Goal: Task Accomplishment & Management: Use online tool/utility

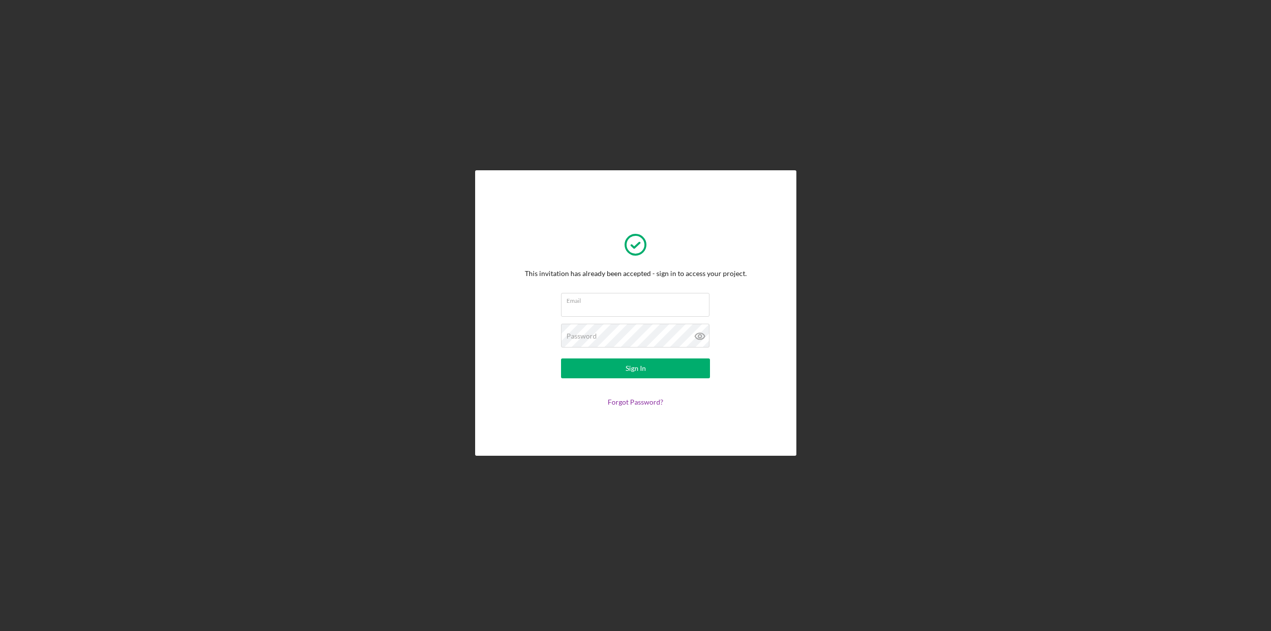
type input "[PERSON_NAME][EMAIL_ADDRESS][PERSON_NAME][DOMAIN_NAME]"
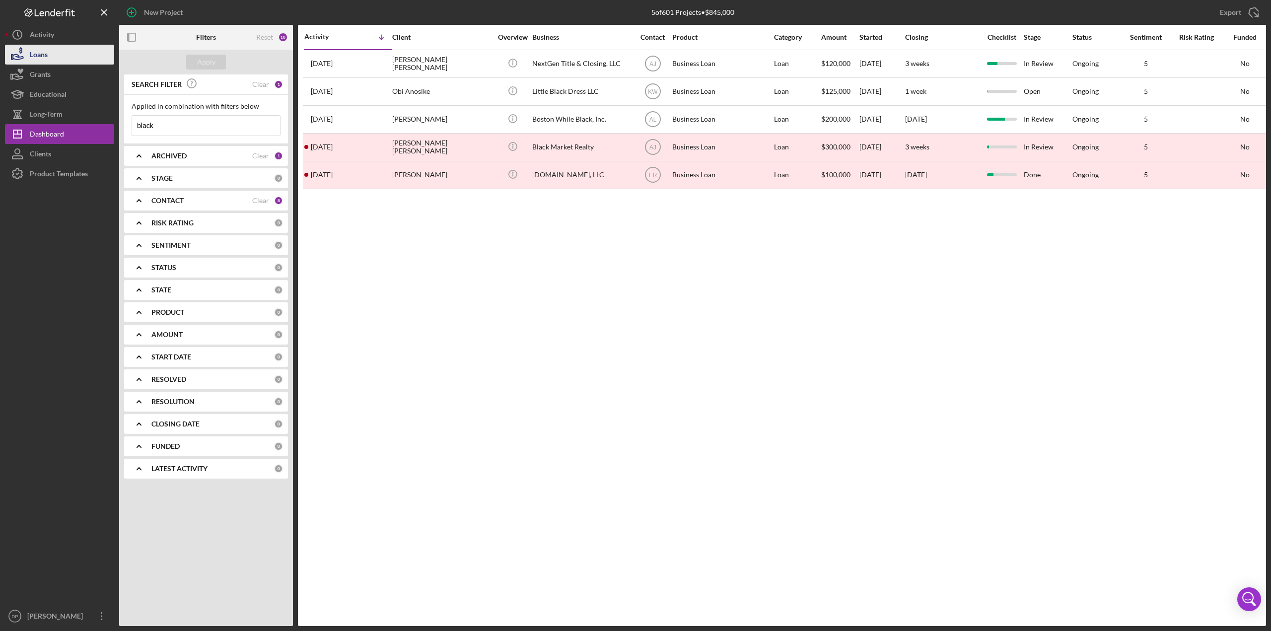
click at [54, 56] on button "Loans" at bounding box center [59, 55] width 109 height 20
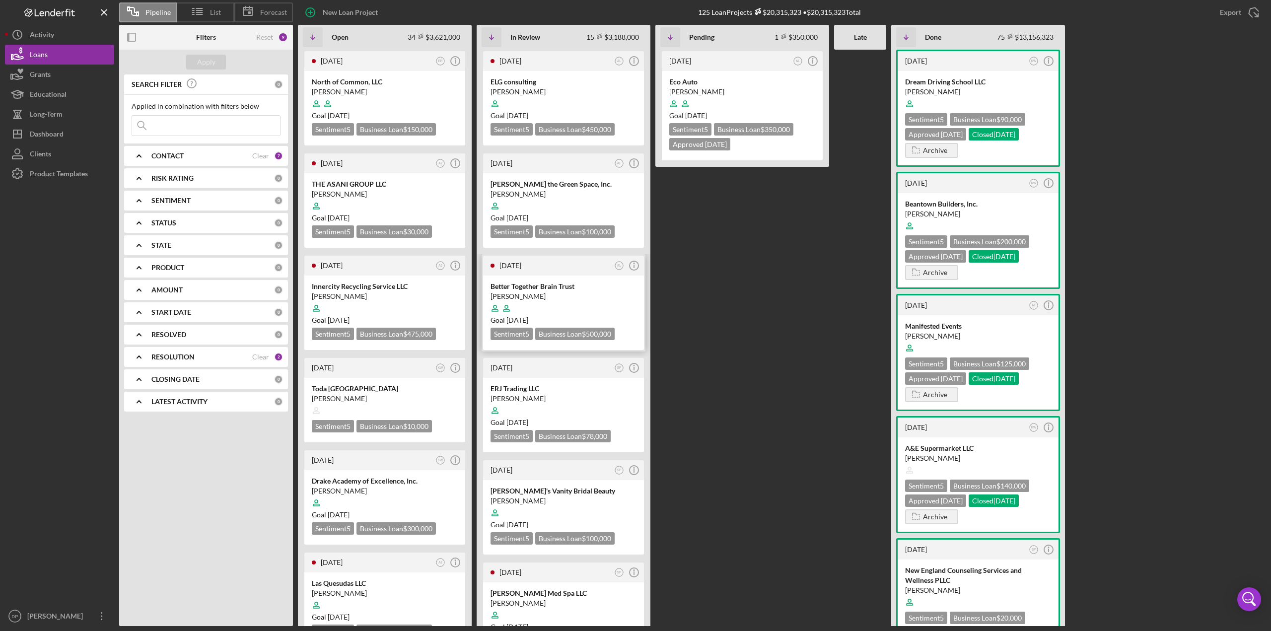
click at [520, 288] on div "Better Together Brain Trust" at bounding box center [563, 286] width 146 height 10
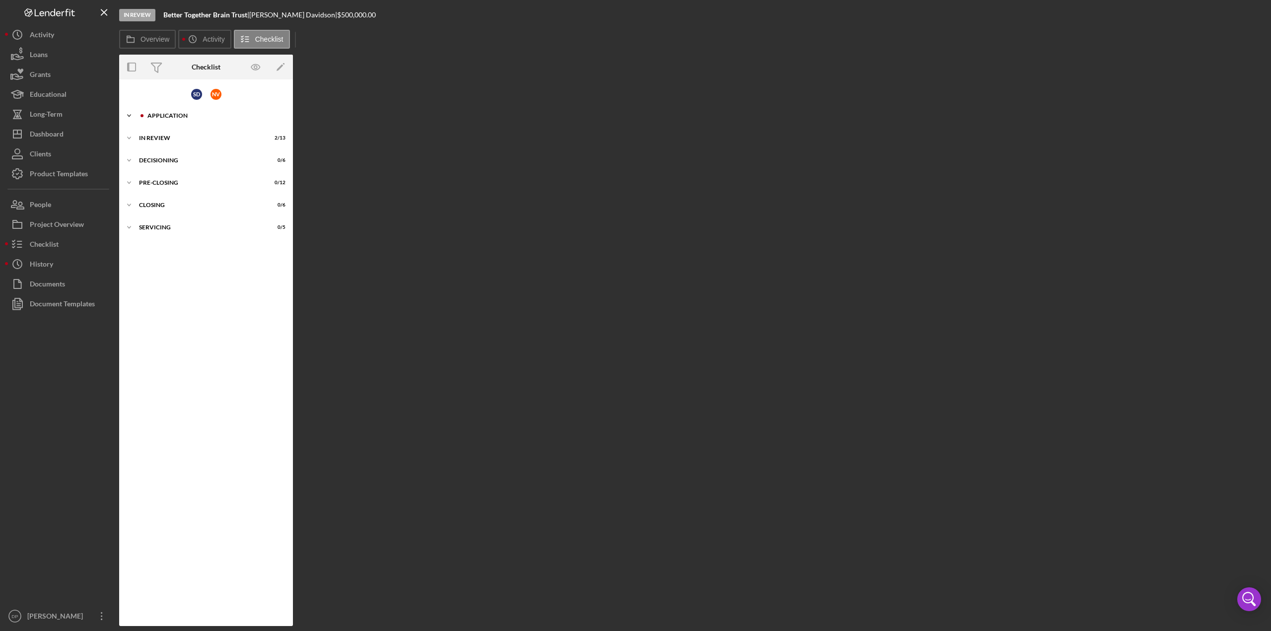
click at [131, 115] on icon "Icon/Expander" at bounding box center [129, 116] width 20 height 20
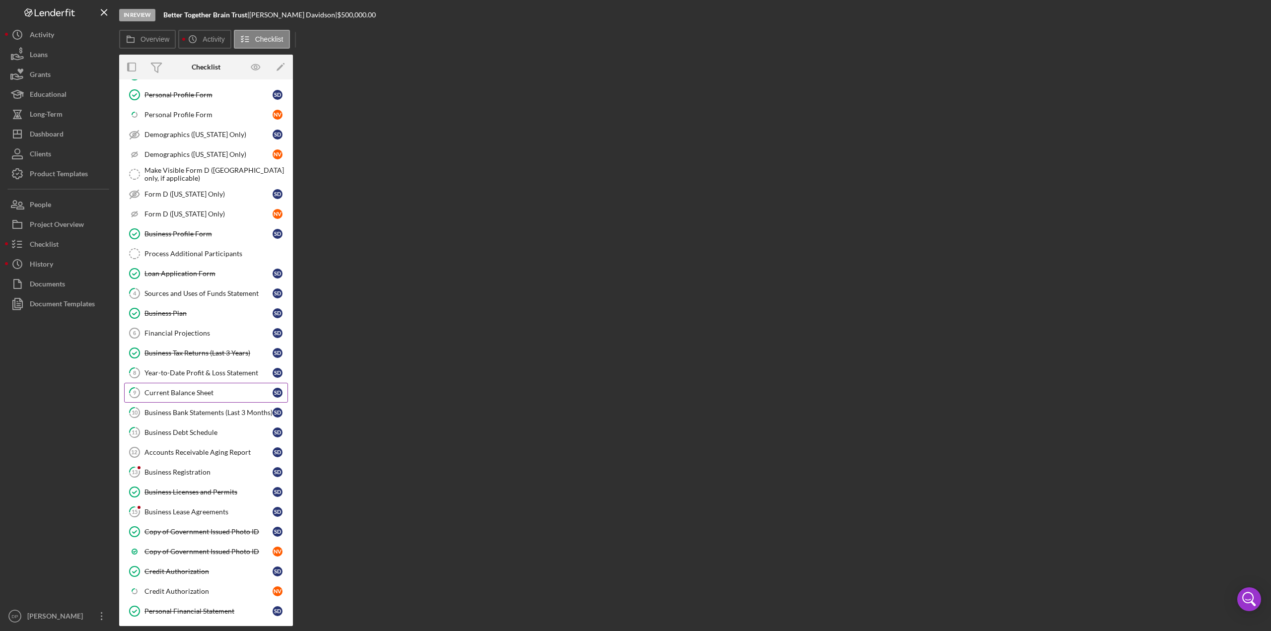
scroll to position [149, 0]
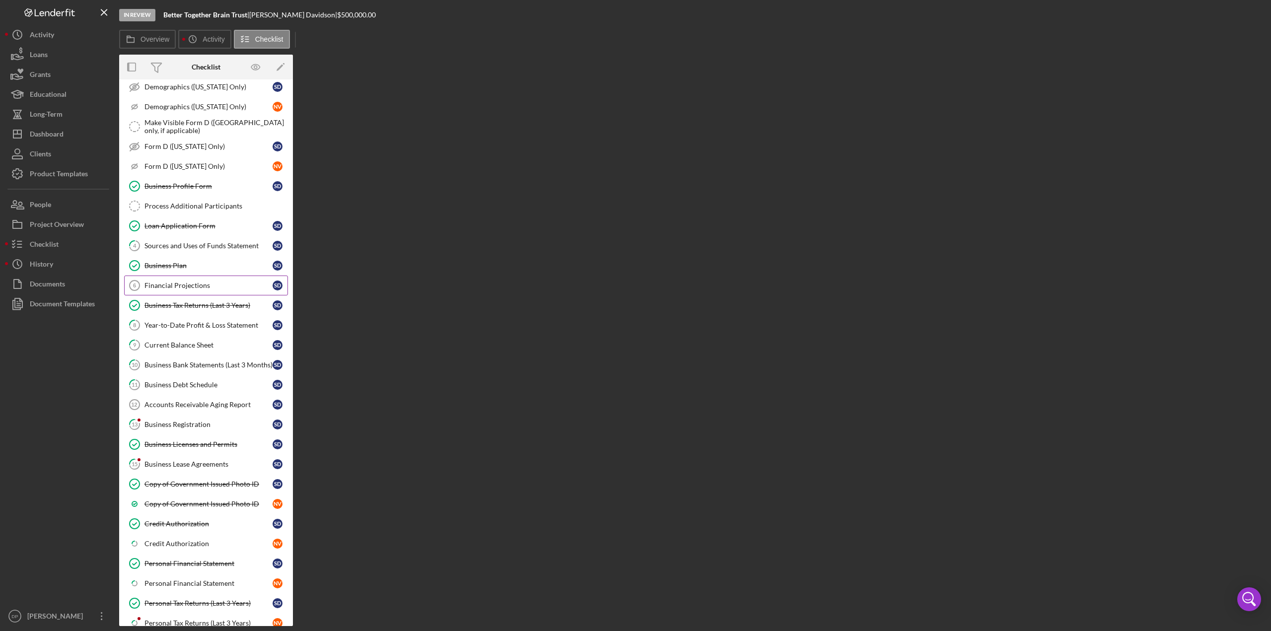
click at [186, 281] on div "Financial Projections" at bounding box center [208, 285] width 128 height 8
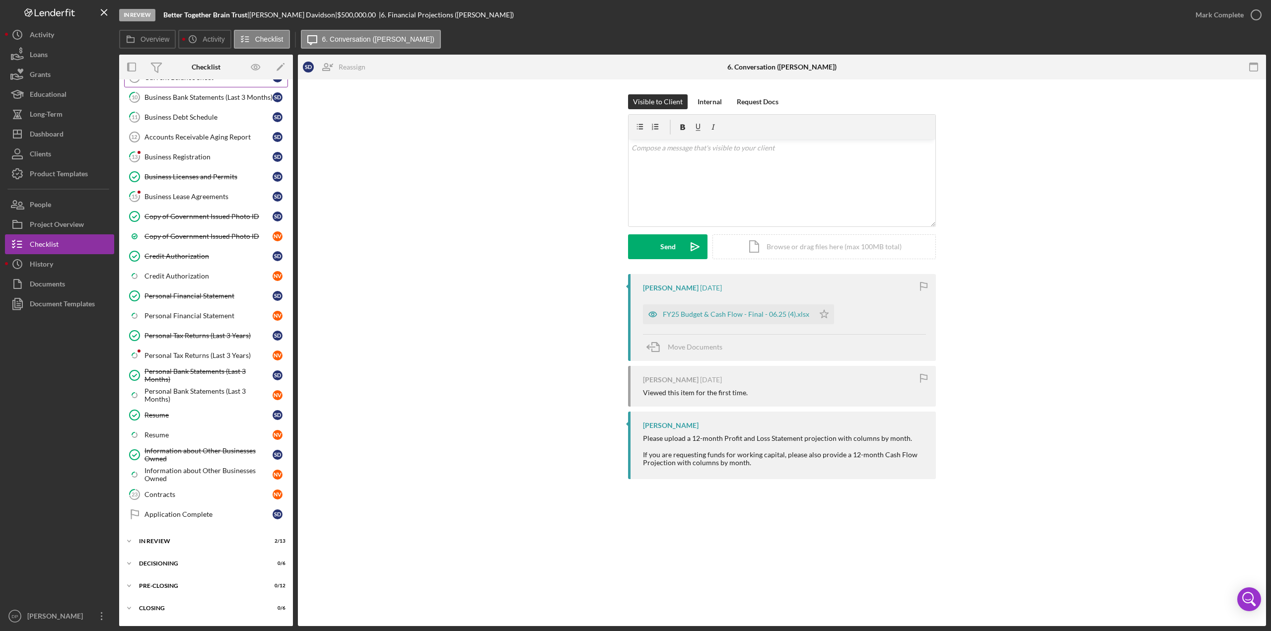
scroll to position [422, 0]
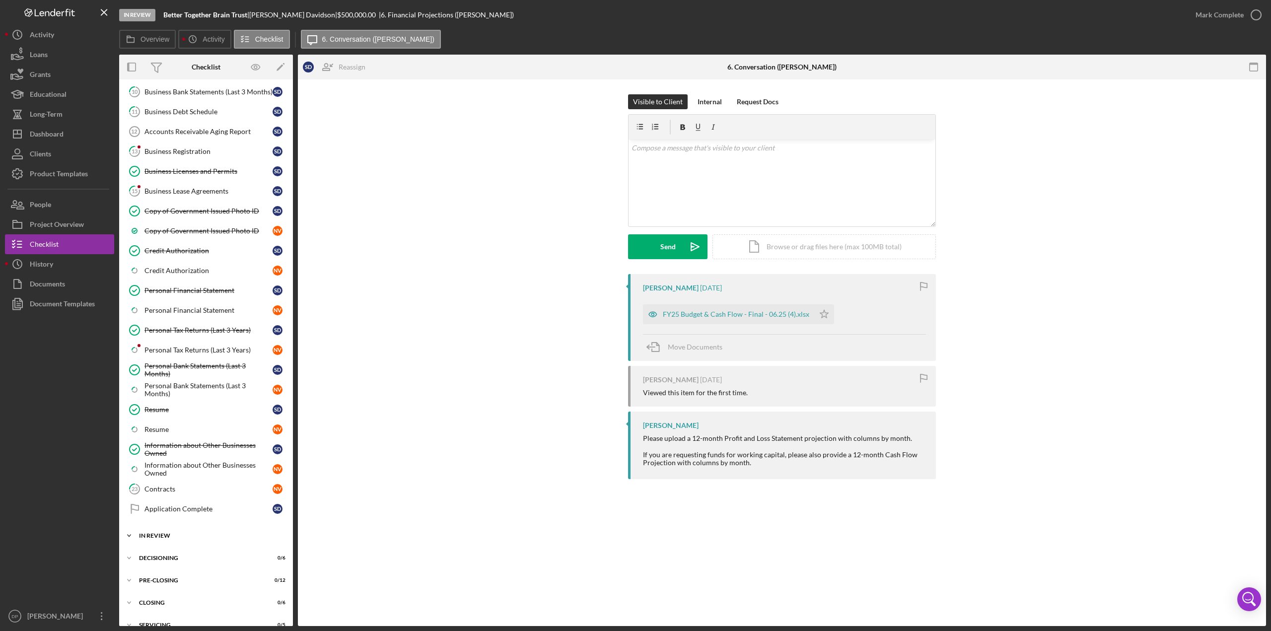
click at [146, 526] on div "Icon/Expander In Review 2 / 13" at bounding box center [206, 536] width 174 height 20
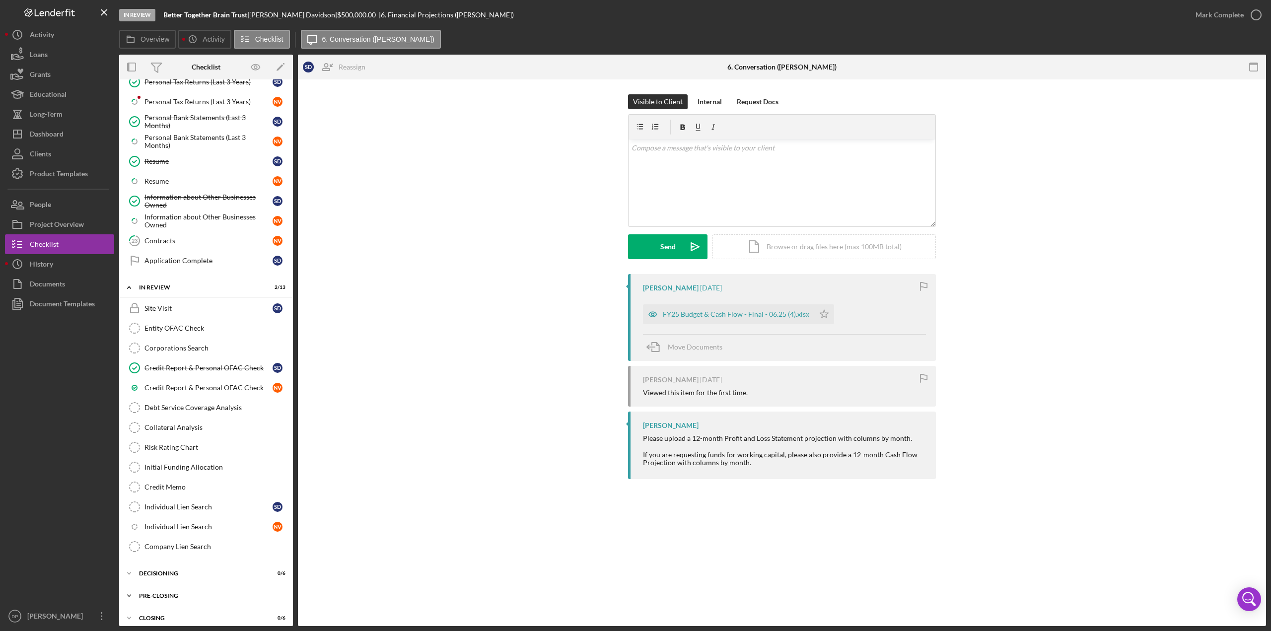
scroll to position [681, 0]
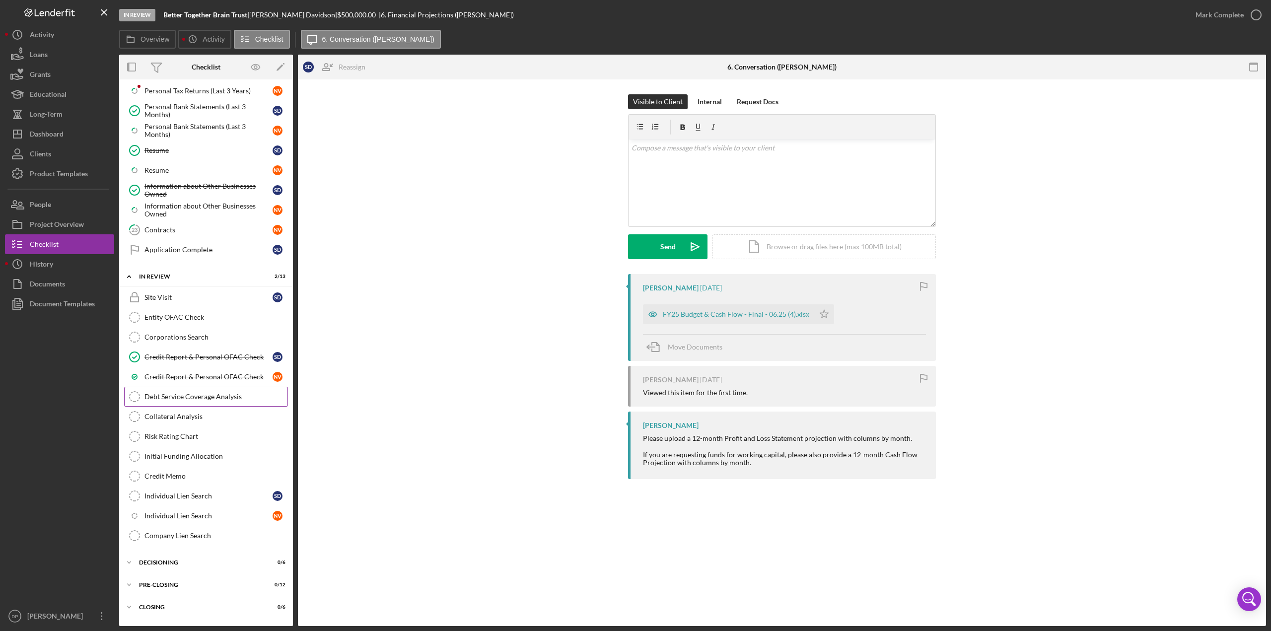
click at [180, 393] on div "Debt Service Coverage Analysis" at bounding box center [215, 397] width 143 height 8
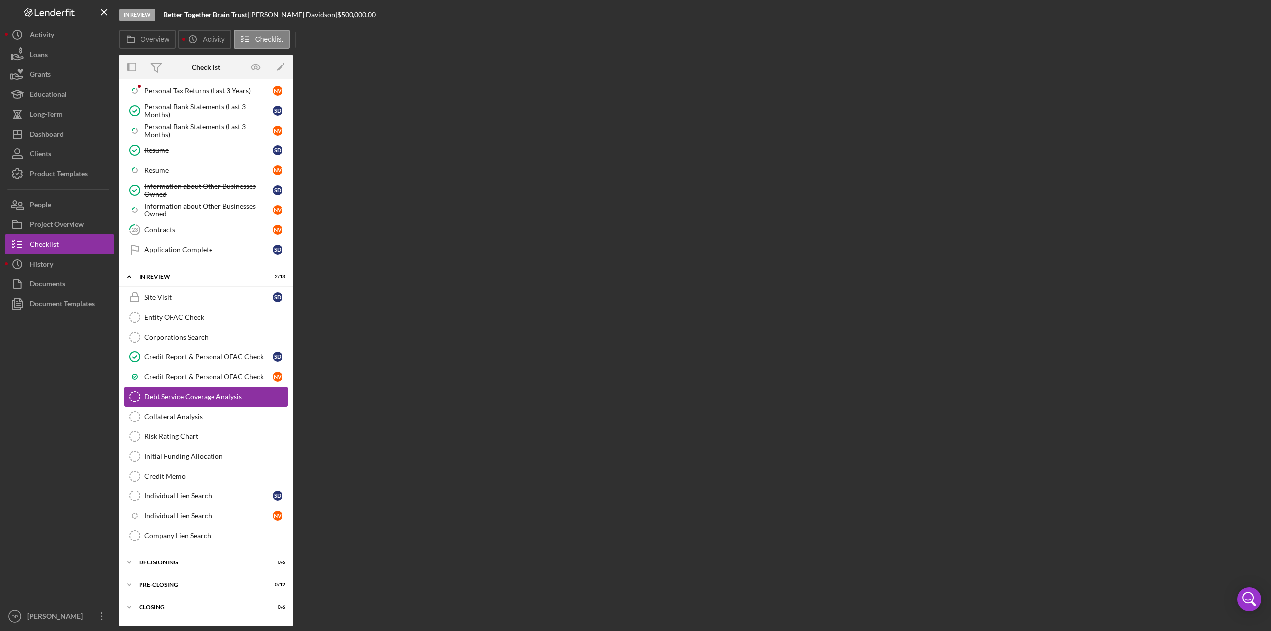
scroll to position [681, 0]
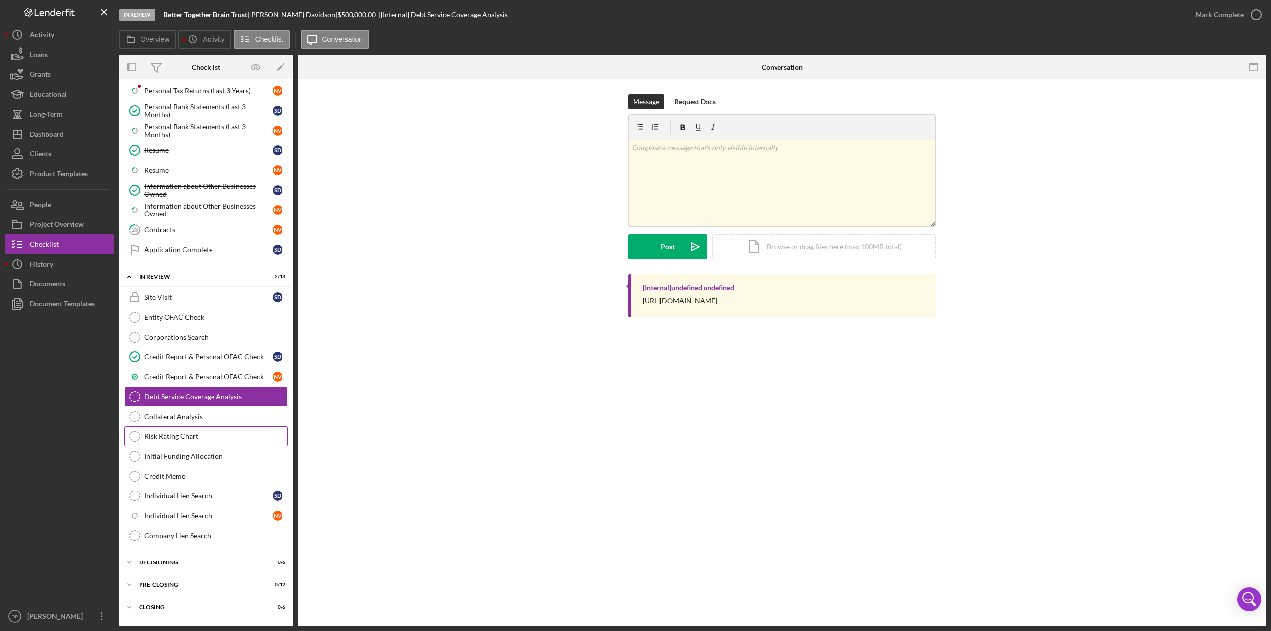
click at [196, 432] on div "Risk Rating Chart" at bounding box center [215, 436] width 143 height 8
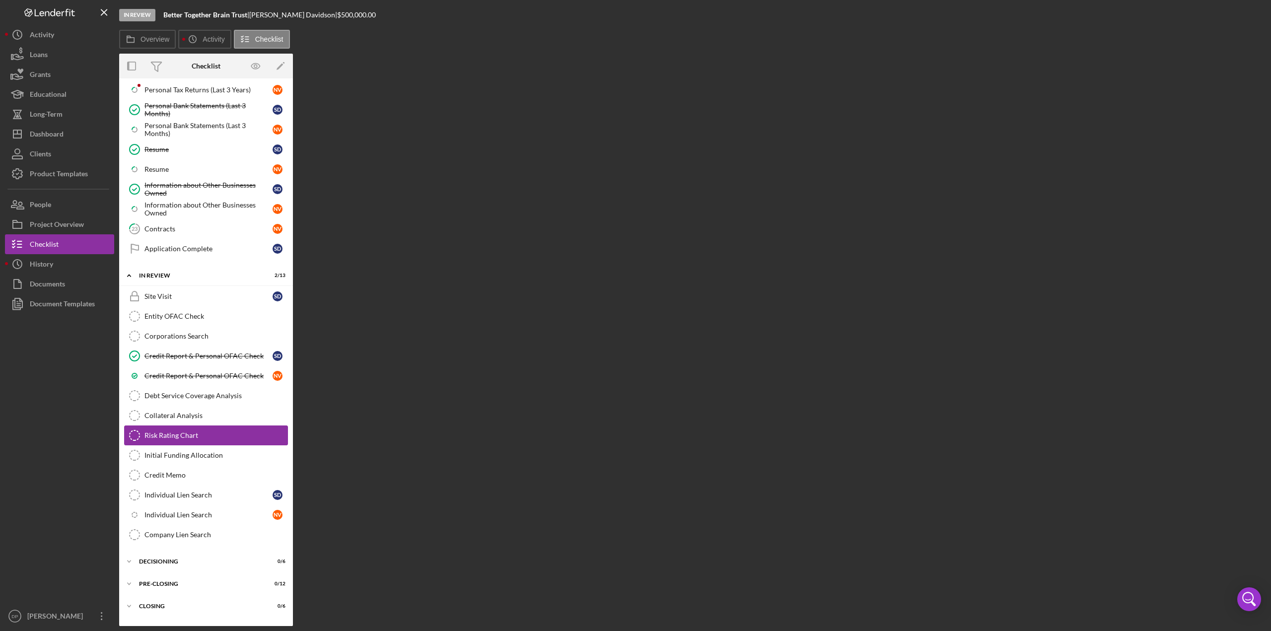
scroll to position [681, 0]
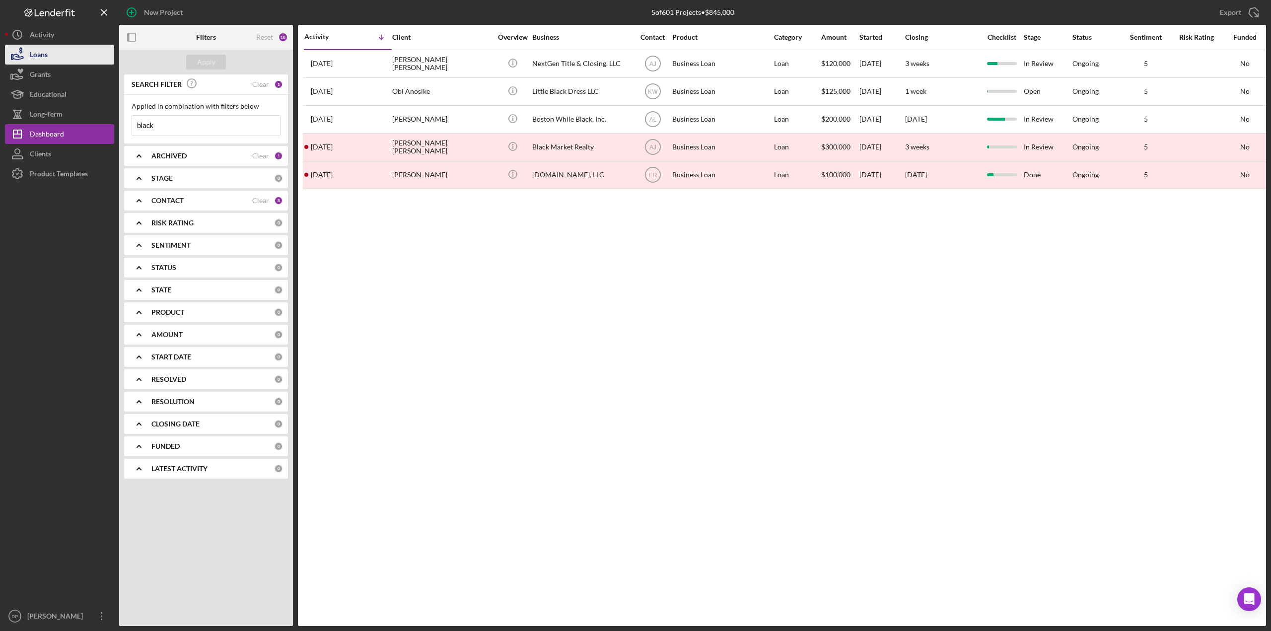
click at [50, 53] on button "Loans" at bounding box center [59, 55] width 109 height 20
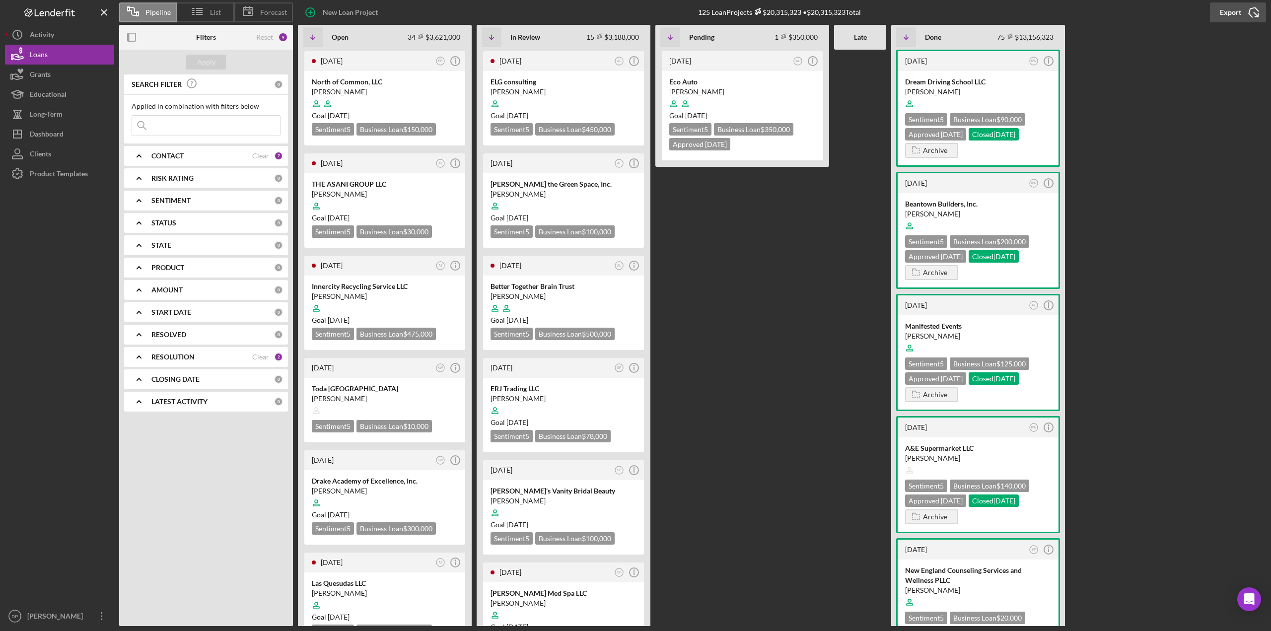
click at [1230, 9] on div "Export" at bounding box center [1230, 12] width 21 height 20
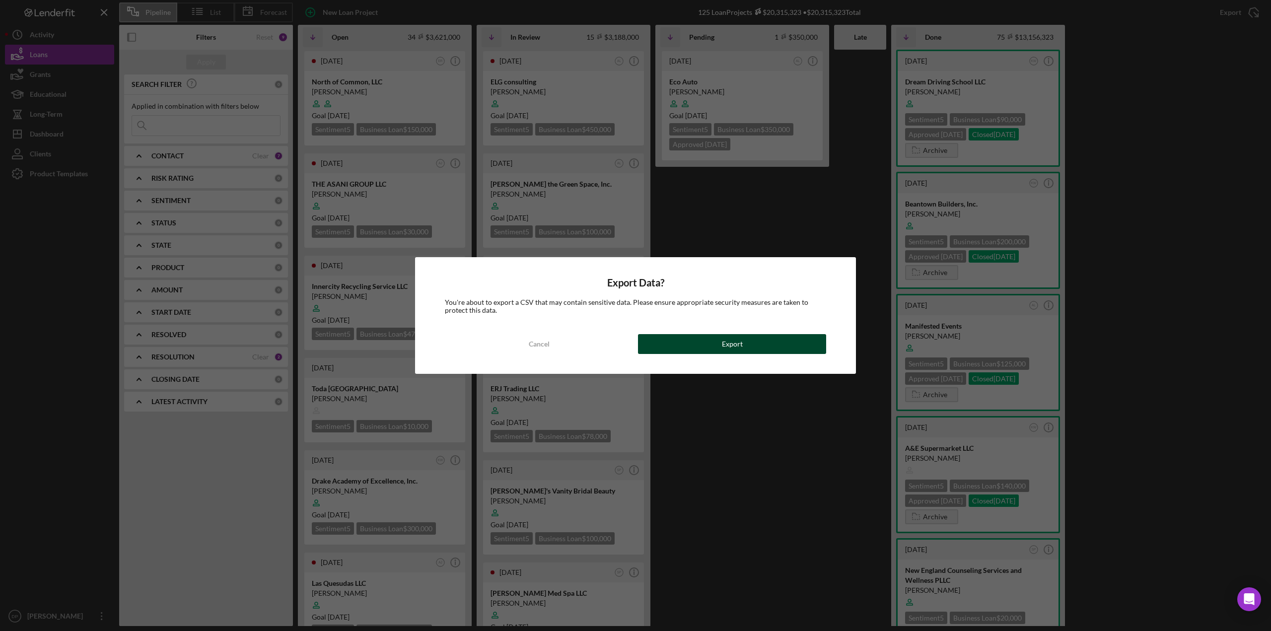
click at [653, 352] on button "Export" at bounding box center [732, 344] width 188 height 20
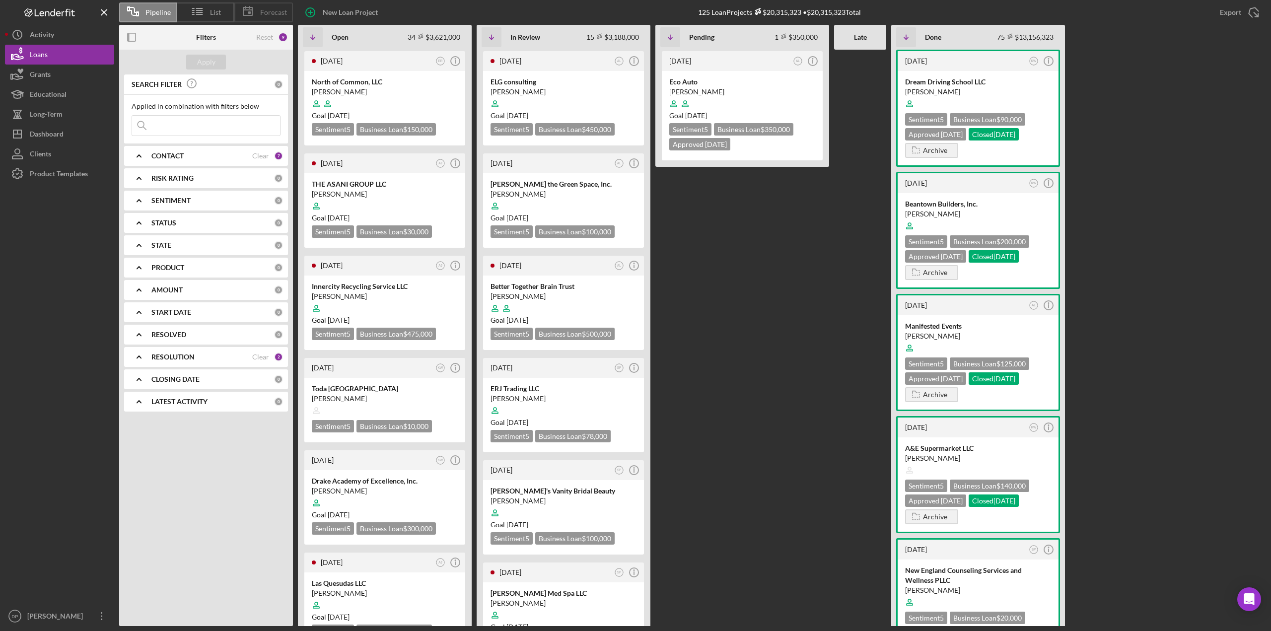
click at [276, 11] on span "Forecast" at bounding box center [273, 12] width 27 height 8
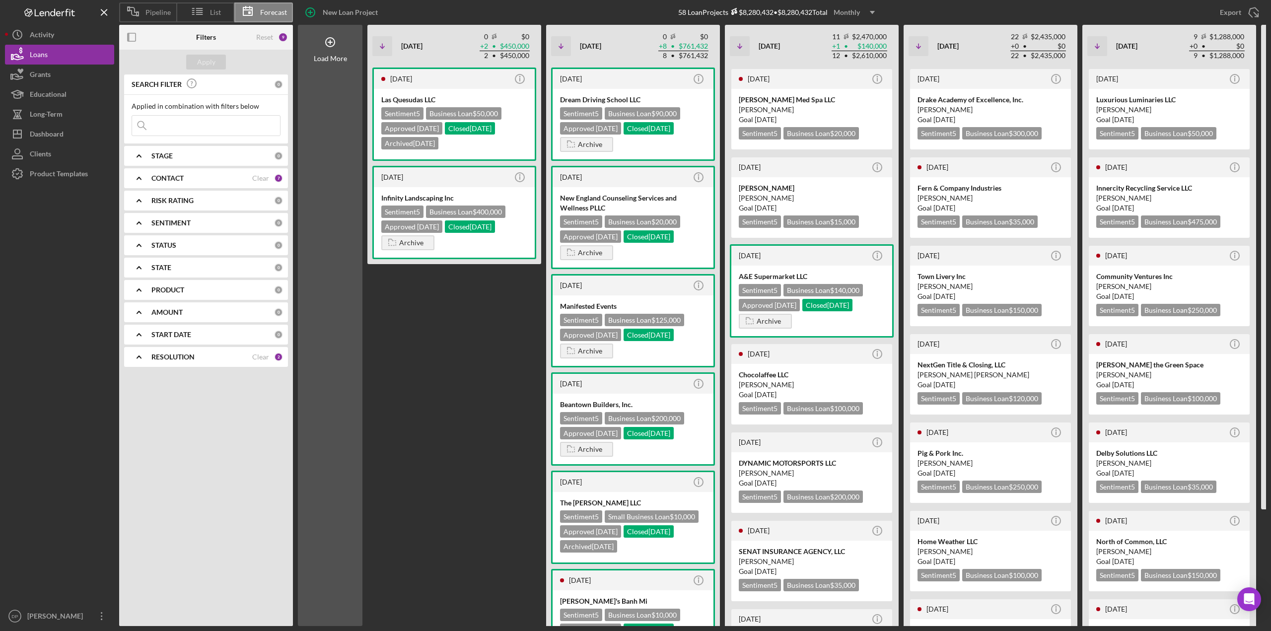
click at [151, 15] on span "Pipeline" at bounding box center [157, 12] width 25 height 8
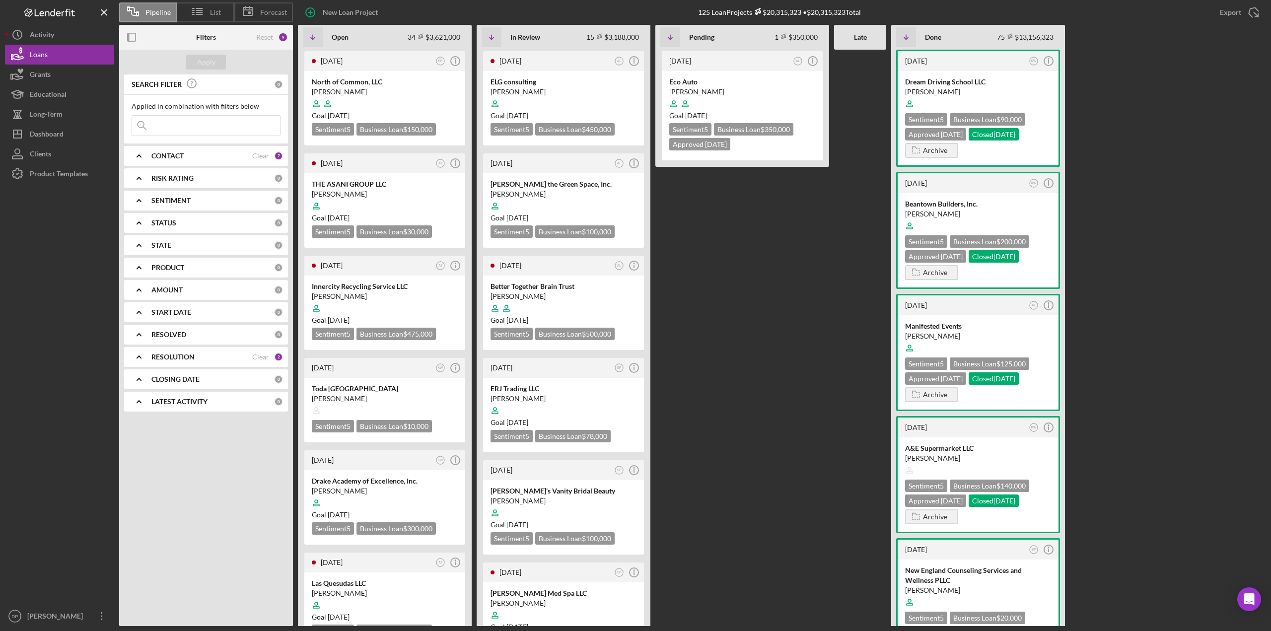
drag, startPoint x: 131, startPoint y: 155, endPoint x: 136, endPoint y: 156, distance: 5.0
click at [132, 155] on icon "Icon/Expander" at bounding box center [139, 155] width 25 height 25
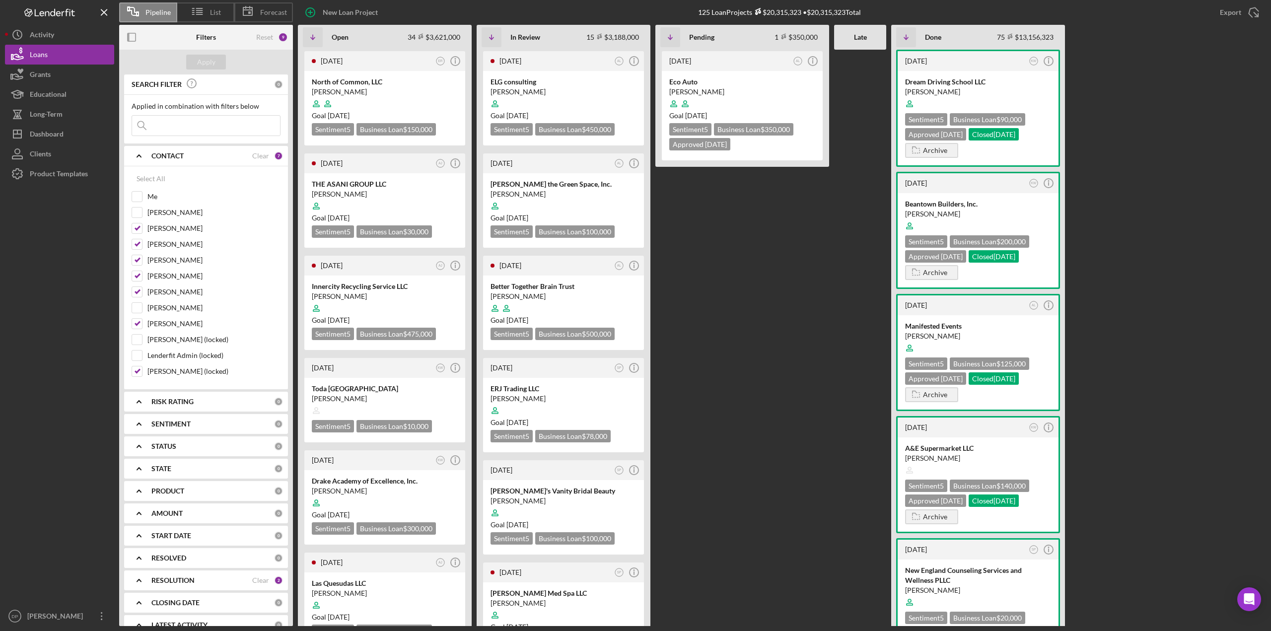
scroll to position [11, 0]
click at [135, 565] on icon "Icon/Expander" at bounding box center [139, 568] width 25 height 25
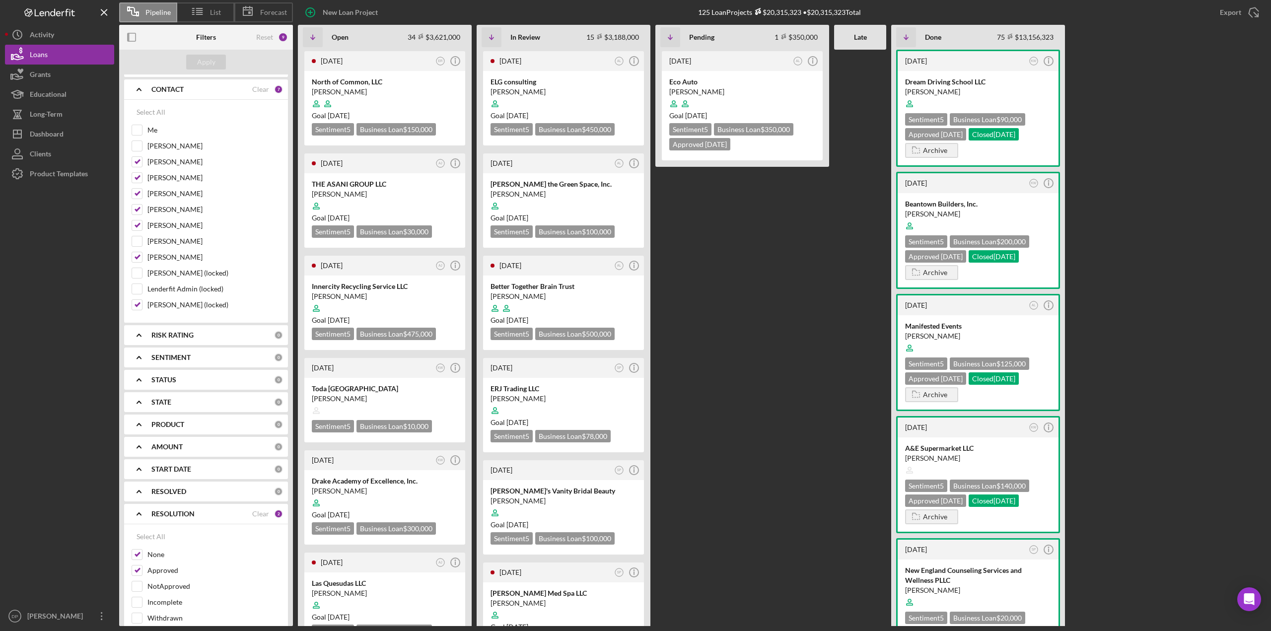
scroll to position [122, 0]
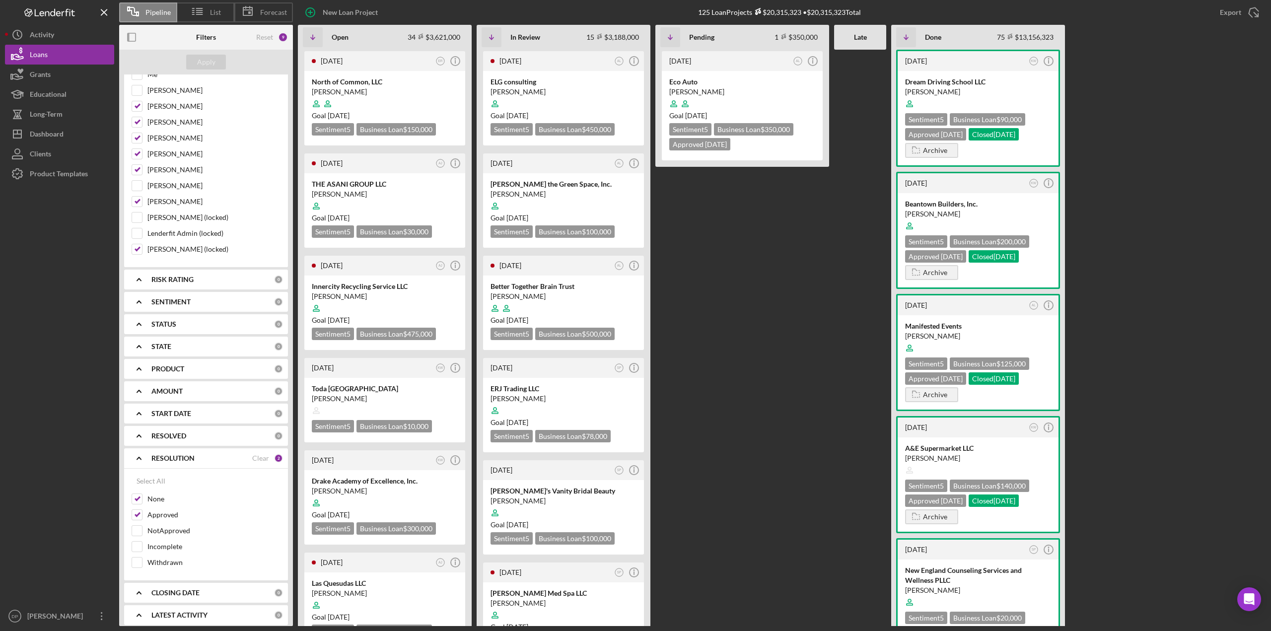
click at [139, 429] on icon "Icon/Expander" at bounding box center [139, 435] width 25 height 25
click at [143, 435] on icon "Icon/Expander" at bounding box center [139, 435] width 25 height 25
